Goal: Information Seeking & Learning: Learn about a topic

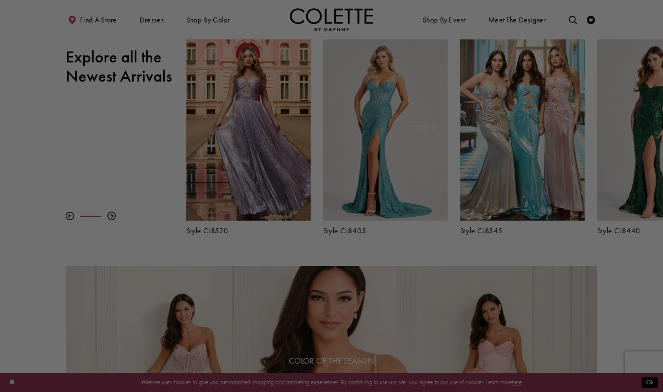
scroll to position [326, 0]
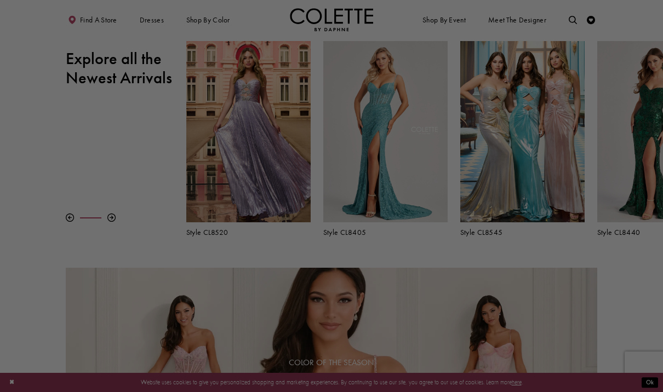
click at [133, 163] on div at bounding box center [335, 198] width 670 height 396
click at [118, 152] on div at bounding box center [335, 198] width 670 height 396
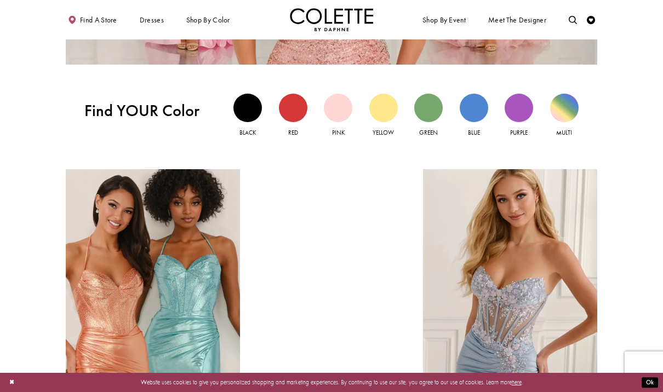
scroll to position [823, 0]
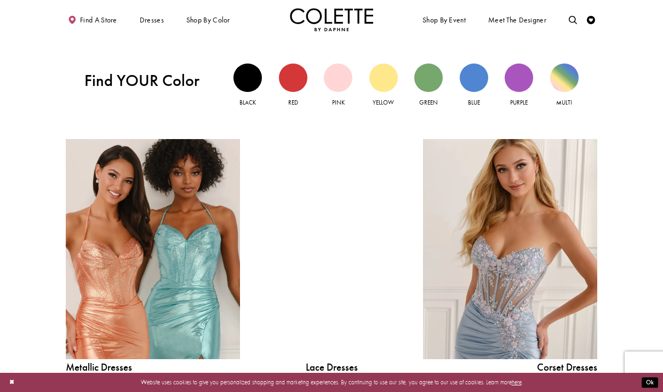
click at [163, 212] on link "Metallic Dresses Related Link" at bounding box center [153, 249] width 174 height 220
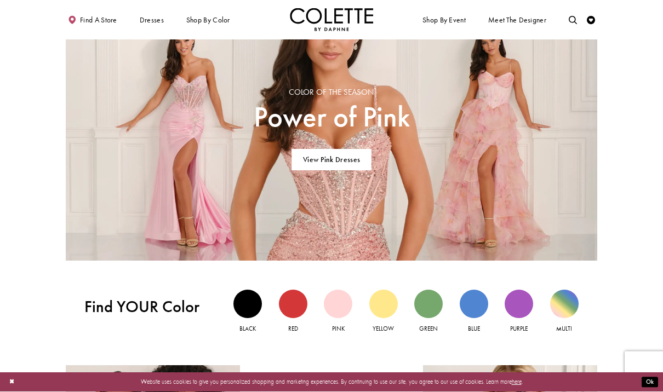
scroll to position [596, 0]
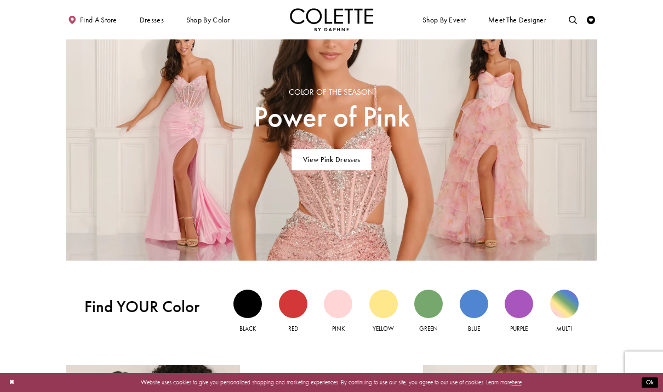
click at [324, 162] on link "View Pink Dresses" at bounding box center [331, 160] width 79 height 21
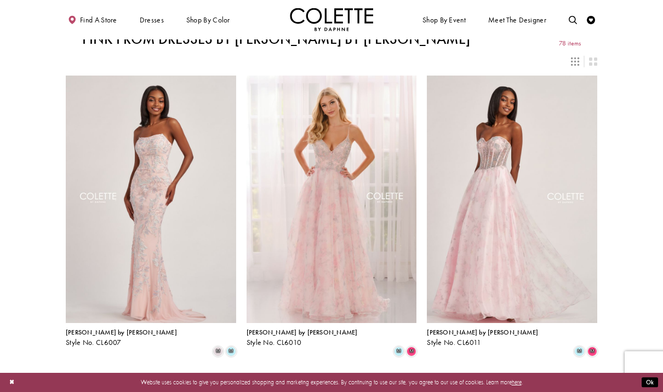
scroll to position [9, 0]
click at [132, 135] on img "Visit Colette by Daphne Style No. CL6007 Page" at bounding box center [151, 200] width 170 height 248
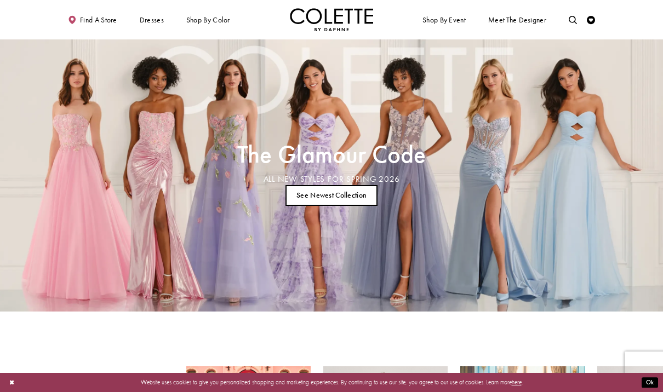
click at [317, 189] on link "See Newest Collection" at bounding box center [332, 195] width 93 height 21
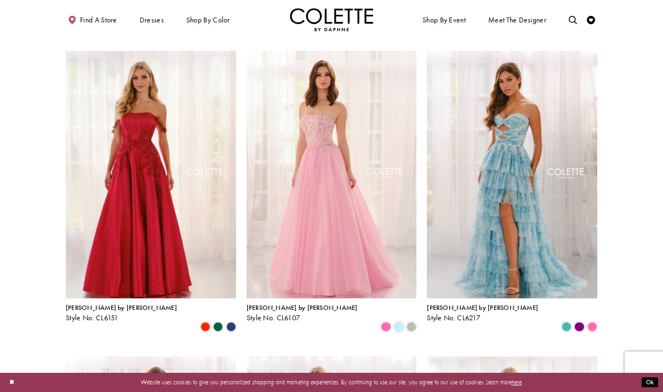
scroll to position [508, 0]
click at [292, 172] on img "Visit Colette by Daphne Style No. CL6107 Page" at bounding box center [332, 176] width 170 height 248
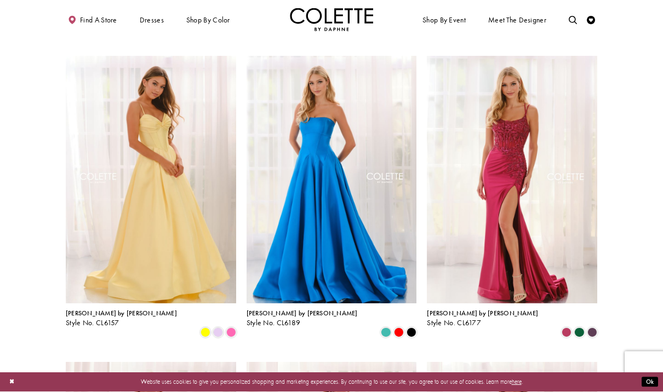
scroll to position [809, 0]
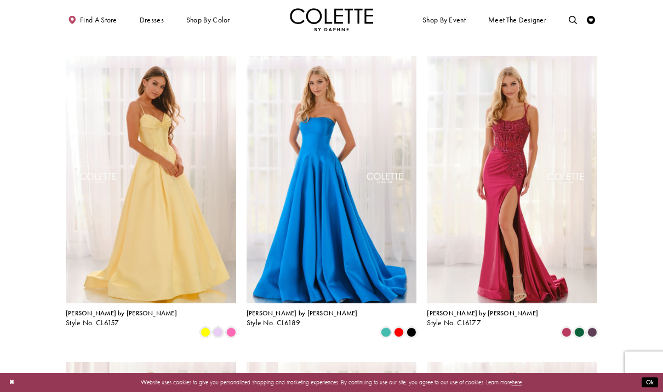
click at [121, 175] on img "Visit Colette by Daphne Style No. CL6157 Page" at bounding box center [151, 180] width 170 height 248
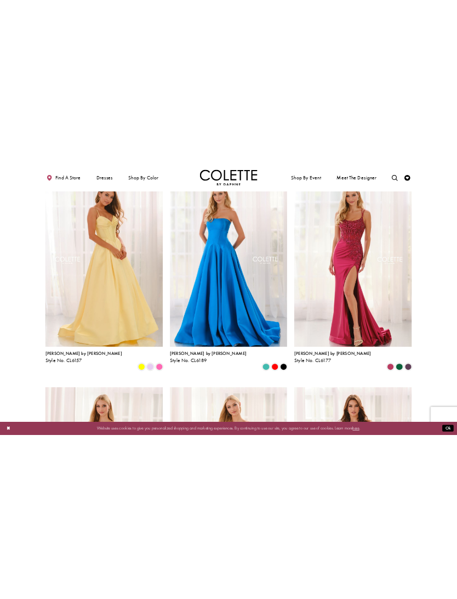
scroll to position [671, 0]
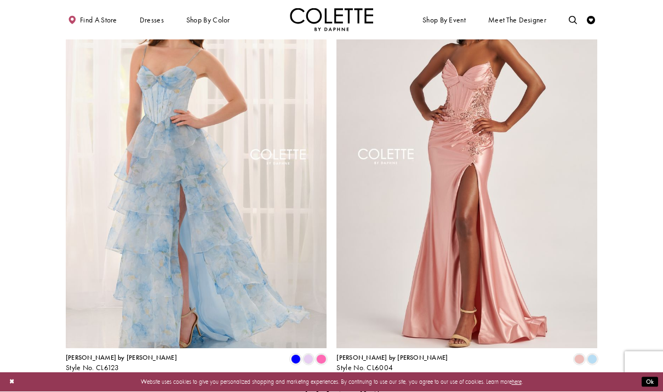
scroll to position [1508, 0]
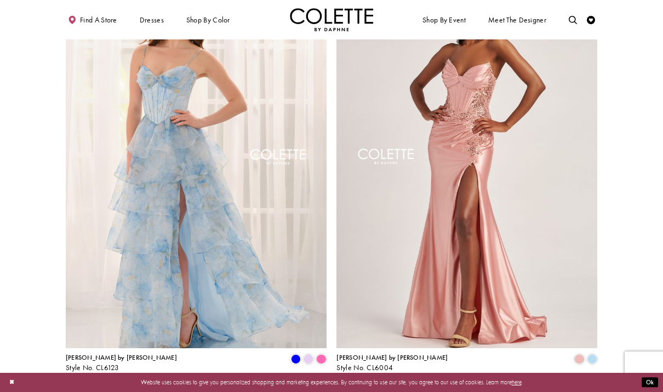
click at [409, 217] on img "Visit Colette by Daphne Style No. CL6004 Page" at bounding box center [467, 158] width 261 height 379
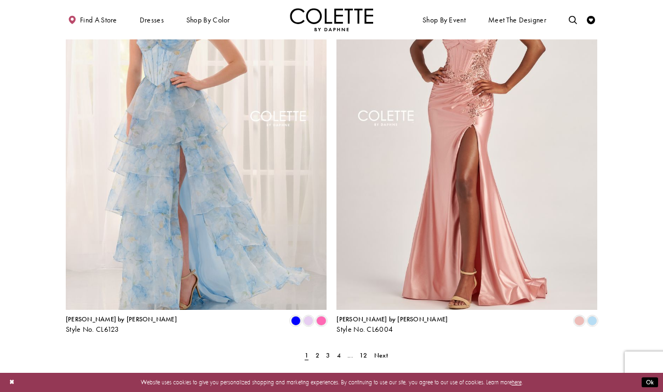
click at [380, 351] on span "Next" at bounding box center [381, 355] width 14 height 9
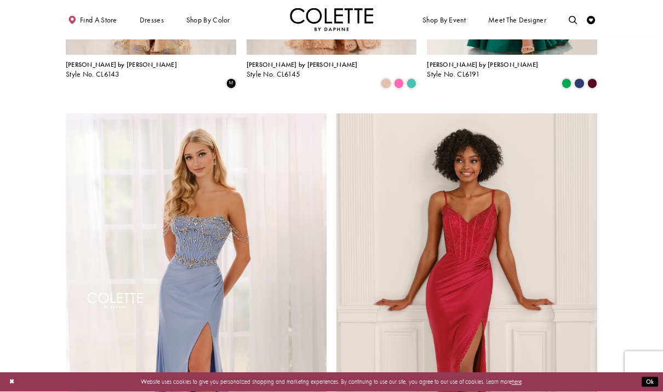
scroll to position [1381, 0]
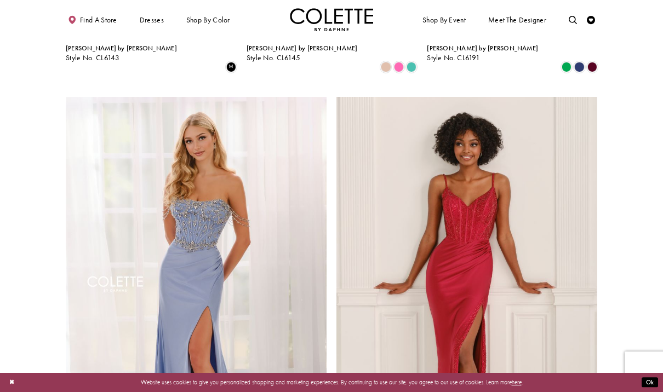
click at [403, 276] on img "Visit Colette by Daphne Style No. CL6197 Page" at bounding box center [467, 286] width 261 height 379
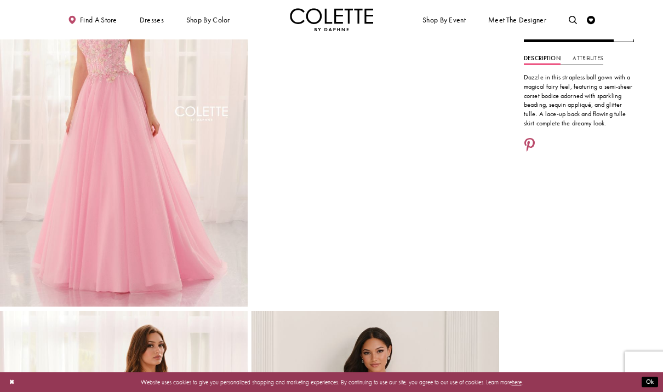
scroll to position [89, 0]
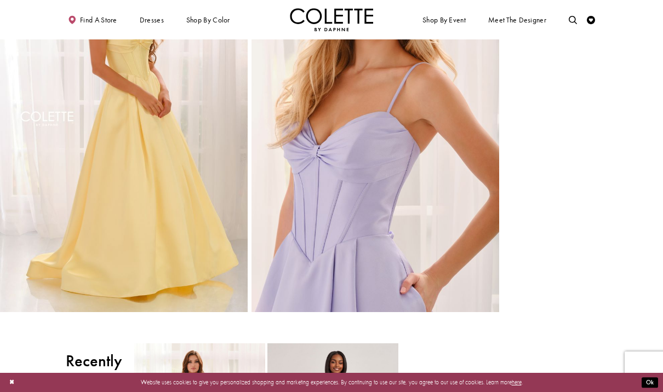
scroll to position [887, 0]
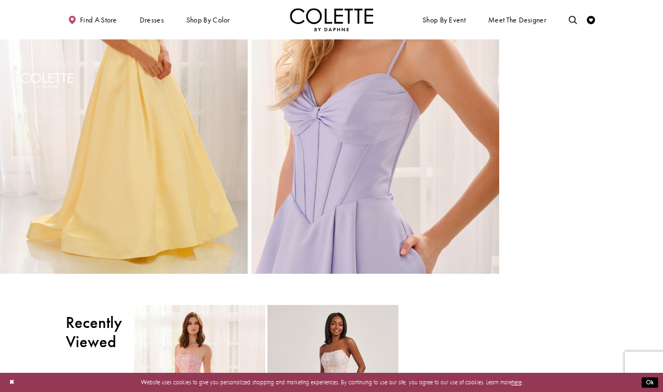
click at [280, 127] on img "Full size Style CL6157 Colette by Daphne #5 Lilac frontface vertical cropped pi…" at bounding box center [376, 88] width 248 height 371
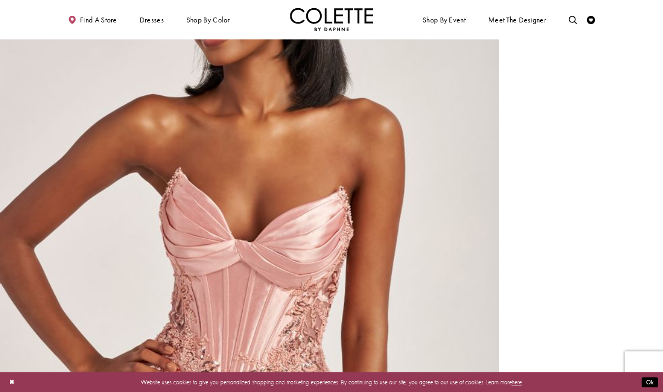
scroll to position [1049, 0]
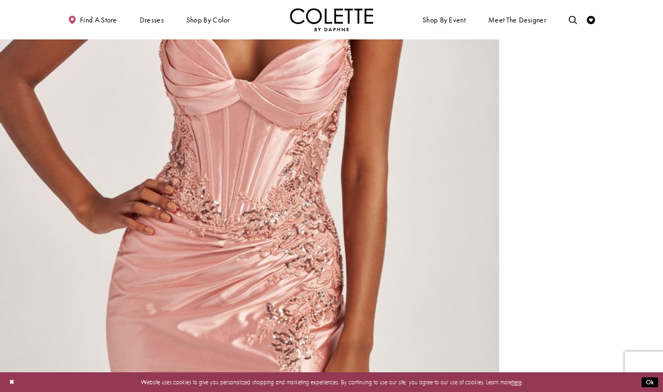
click at [244, 139] on img "Full size Style CL6004 Colette by Daphne #4 Rose Gold frontface vertical croppe…" at bounding box center [249, 116] width 499 height 749
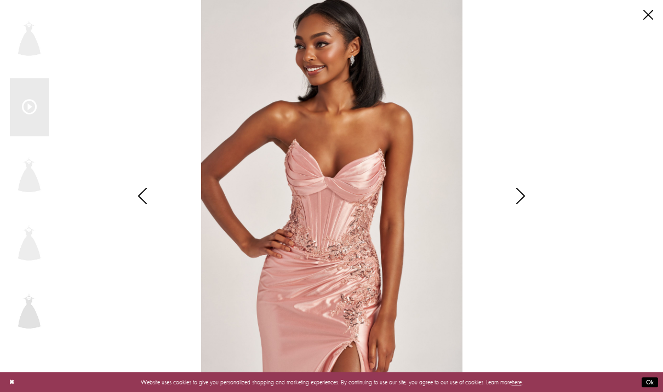
click at [247, 136] on div "Scroll List" at bounding box center [331, 196] width 351 height 392
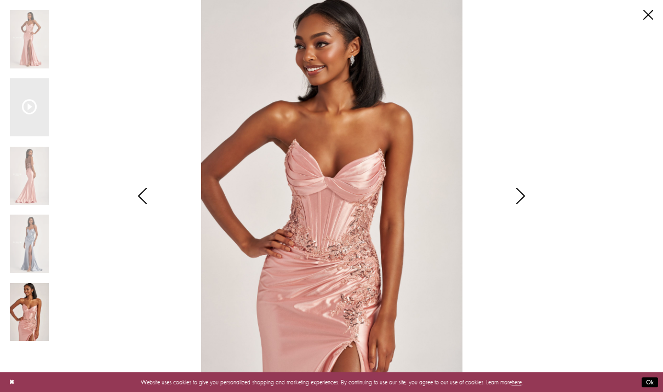
click at [317, 190] on img "Scroll List" at bounding box center [331, 196] width 351 height 392
click at [633, 20] on div "Pause autoplay Previous Slide Next Slide 0 1 2 3 4 0" at bounding box center [331, 196] width 643 height 392
click at [645, 15] on link "Close" at bounding box center [648, 15] width 10 height 10
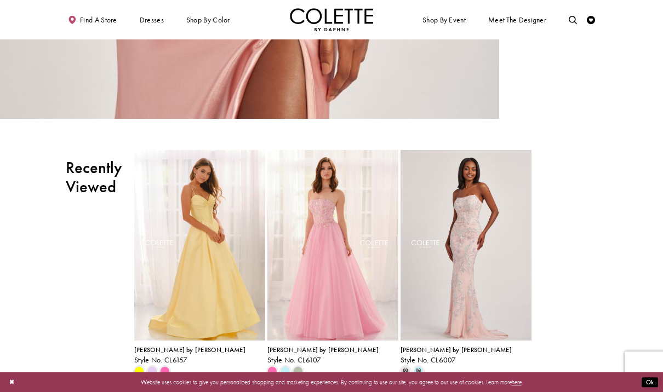
scroll to position [1422, 0]
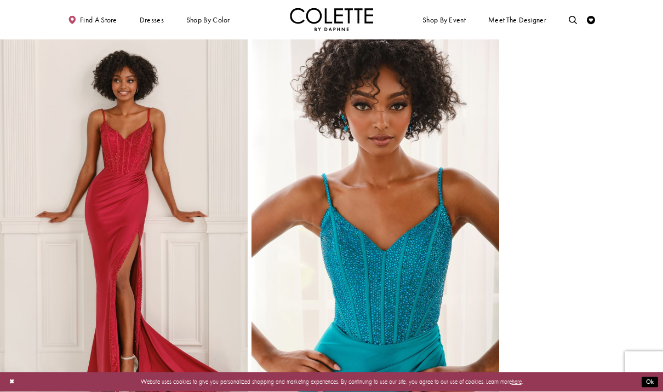
scroll to position [750, 0]
